Goal: Check status: Check status

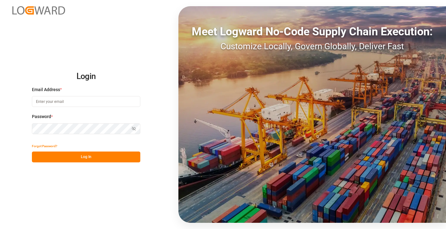
type input "[PERSON_NAME][EMAIL_ADDRESS][DOMAIN_NAME]"
click at [84, 156] on button "Log In" at bounding box center [86, 156] width 108 height 11
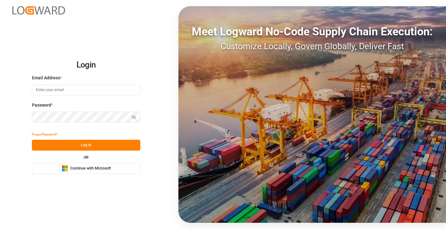
type input "[PERSON_NAME][EMAIL_ADDRESS][DOMAIN_NAME]"
click at [84, 145] on button "Log In" at bounding box center [86, 145] width 108 height 11
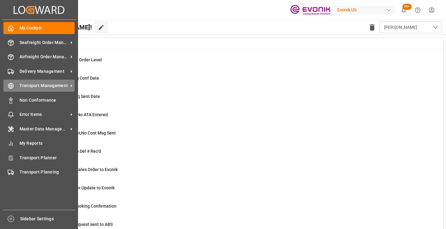
click at [26, 85] on span "Transport Management" at bounding box center [44, 85] width 49 height 7
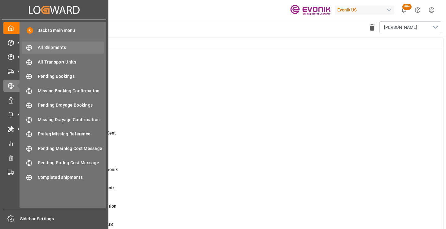
click at [66, 46] on span "All Shipments" at bounding box center [71, 47] width 67 height 7
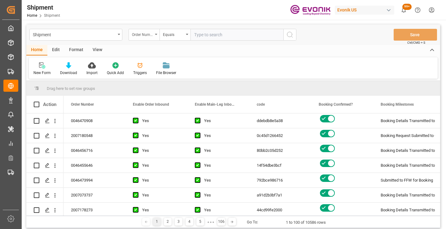
click at [144, 37] on div "Order Number" at bounding box center [142, 33] width 21 height 7
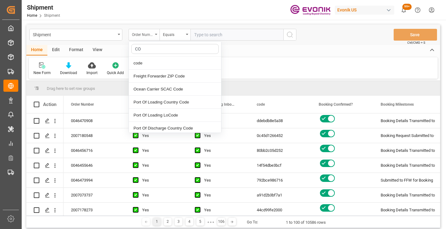
type input "COD"
click at [143, 64] on div "code" at bounding box center [175, 63] width 92 height 13
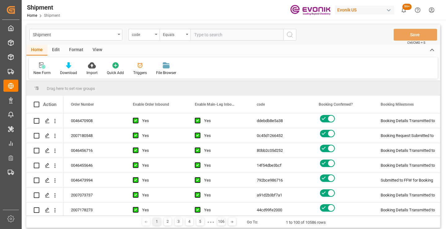
click at [207, 36] on input "text" at bounding box center [237, 35] width 93 height 12
paste input "99b298855418"
type input "99b298855418"
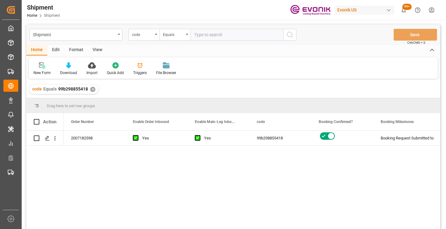
click at [251, 170] on div "2007182598 Yes Yes 99b298855418 Booking Request Submitted to Ocean Carrier Acti…" at bounding box center [252, 182] width 377 height 102
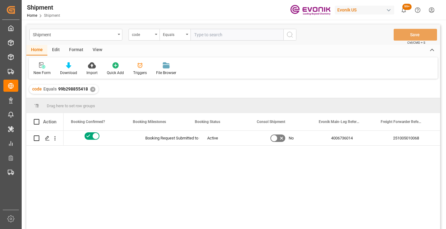
scroll to position [0, 248]
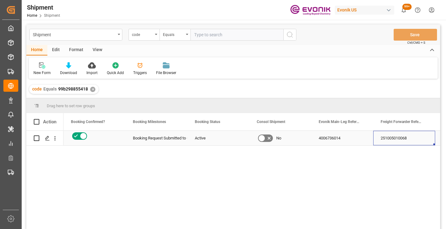
click at [410, 138] on div "251005010068" at bounding box center [404, 138] width 62 height 15
click at [92, 89] on div "✕" at bounding box center [92, 89] width 5 height 5
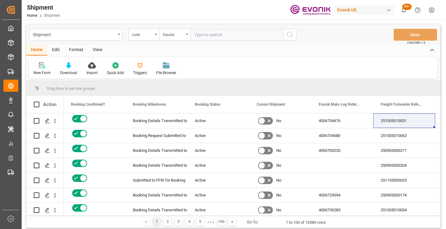
click at [212, 35] on input "text" at bounding box center [237, 35] width 93 height 12
paste input "8a81fde4971d"
type input "8a81fde4971d"
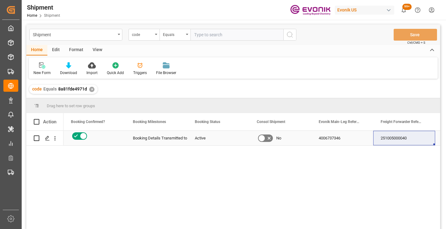
click at [400, 137] on div "251005000040" at bounding box center [404, 138] width 62 height 15
click at [91, 88] on div "✕" at bounding box center [91, 89] width 5 height 5
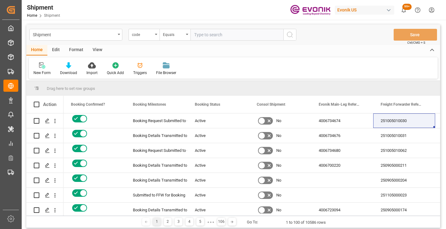
click at [234, 33] on input "text" at bounding box center [237, 35] width 93 height 12
paste input "c05b6b0a8b02"
type input "c05b6b0a8b02"
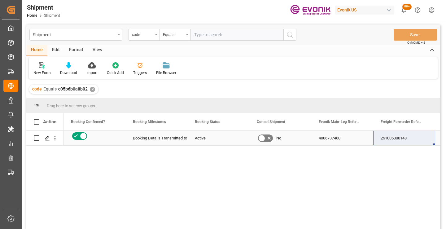
click at [392, 136] on div "251005000148" at bounding box center [404, 138] width 62 height 15
click at [92, 90] on div "✕" at bounding box center [92, 89] width 5 height 5
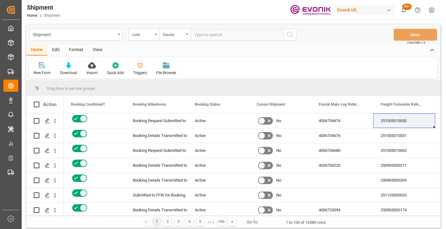
click at [236, 35] on input "text" at bounding box center [237, 35] width 93 height 12
paste input "497cabc3f4ea"
type input "497cabc3f4ea"
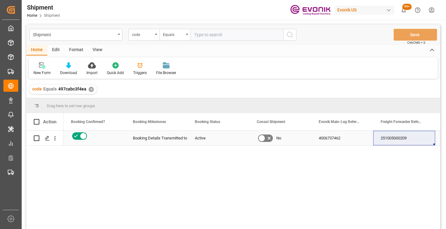
click at [397, 139] on div "251005000209" at bounding box center [404, 138] width 62 height 15
click at [90, 89] on div "✕" at bounding box center [91, 89] width 5 height 5
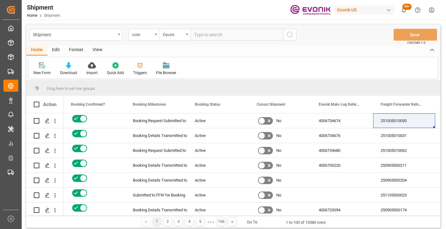
click at [225, 35] on input "text" at bounding box center [237, 35] width 93 height 12
paste input "c5047bc7718c"
type input "c5047bc7718c"
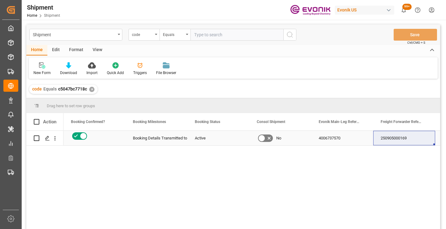
click at [403, 139] on div "250905000169" at bounding box center [404, 138] width 62 height 15
click at [92, 89] on div "✕" at bounding box center [91, 89] width 5 height 5
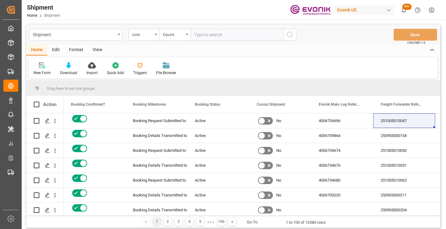
click at [217, 40] on input "text" at bounding box center [237, 35] width 93 height 12
paste input "04726ff13ec1"
type input "04726ff13ec1"
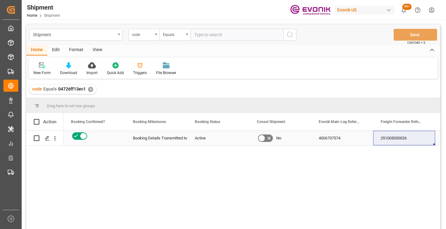
click at [397, 139] on div "251005000026" at bounding box center [404, 138] width 62 height 15
click at [89, 90] on div "✕" at bounding box center [90, 89] width 5 height 5
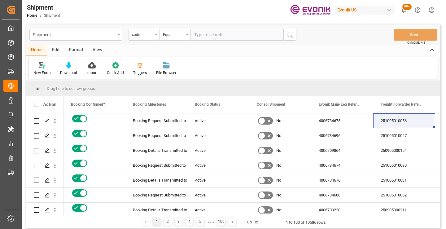
click at [236, 35] on input "text" at bounding box center [237, 35] width 93 height 12
paste input "2aa78becf949"
type input "2aa78becf949"
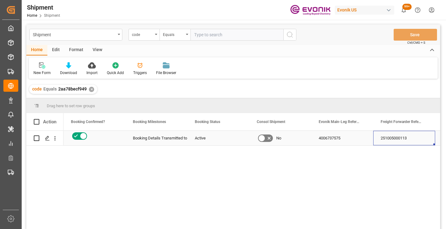
click at [398, 139] on div "251005000113" at bounding box center [404, 138] width 62 height 15
click at [90, 89] on div "✕" at bounding box center [91, 89] width 5 height 5
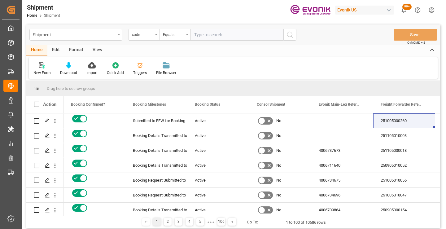
click at [224, 35] on input "text" at bounding box center [237, 35] width 93 height 12
paste input "f7847e2541cb"
type input "f7847e2541cb"
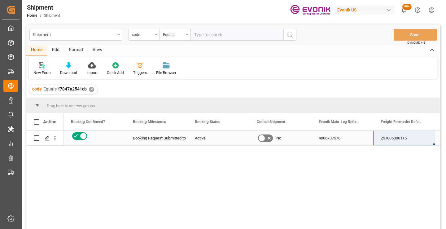
click at [396, 141] on div "251005000115" at bounding box center [404, 138] width 62 height 15
click at [91, 89] on div "✕" at bounding box center [91, 89] width 5 height 5
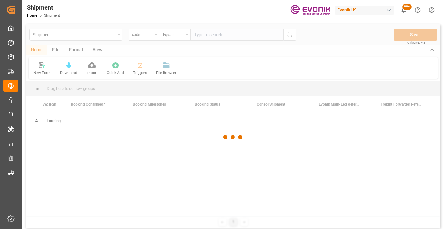
click at [220, 38] on div at bounding box center [233, 136] width 414 height 225
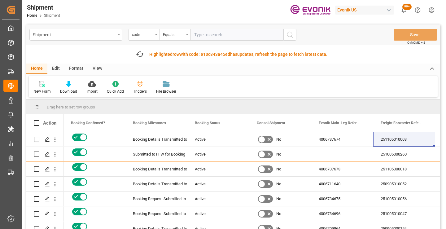
click at [243, 39] on input "text" at bounding box center [237, 35] width 93 height 12
paste input "8fd51ffcb75e"
type input "8fd51ffcb75e"
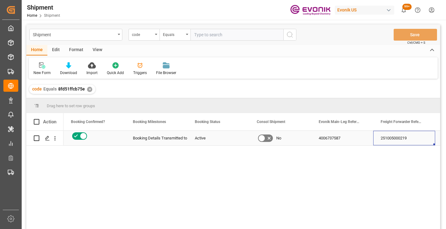
click at [390, 142] on div "251005000219" at bounding box center [404, 138] width 62 height 15
click at [90, 89] on div "✕" at bounding box center [89, 89] width 5 height 5
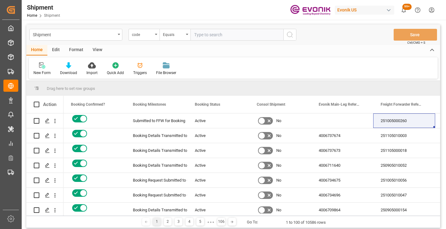
click at [221, 36] on input "text" at bounding box center [237, 35] width 93 height 12
paste input "a02a14a716f1"
type input "a02a14a716f1"
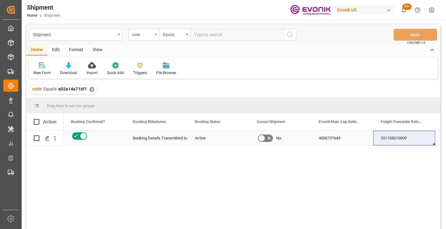
click at [395, 139] on div "251105010009" at bounding box center [404, 138] width 62 height 15
click at [90, 89] on div "✕" at bounding box center [91, 89] width 5 height 5
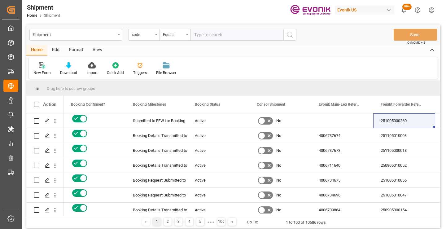
click at [221, 36] on input "text" at bounding box center [237, 35] width 93 height 12
paste input "25d099157b0f"
type input "25d099157b0f"
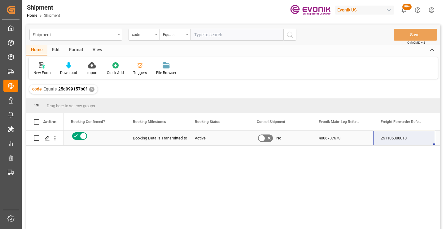
click at [397, 141] on div "251105000018" at bounding box center [404, 138] width 62 height 15
click at [91, 88] on div "✕" at bounding box center [91, 89] width 5 height 5
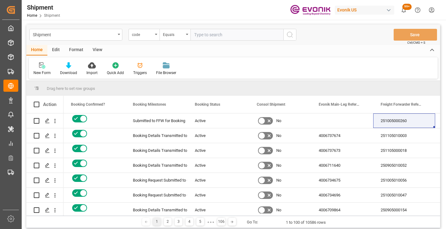
click at [210, 34] on input "text" at bounding box center [237, 35] width 93 height 12
paste input "5ee6abd6f301"
type input "5ee6abd6f301"
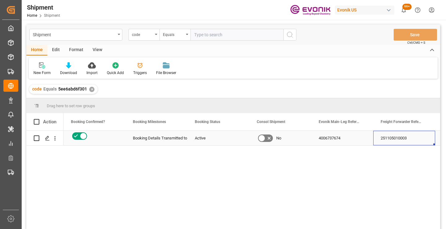
click at [405, 138] on div "251105010003" at bounding box center [404, 138] width 62 height 15
click at [322, 139] on div "4006737674" at bounding box center [342, 138] width 62 height 15
